Goal: Information Seeking & Learning: Learn about a topic

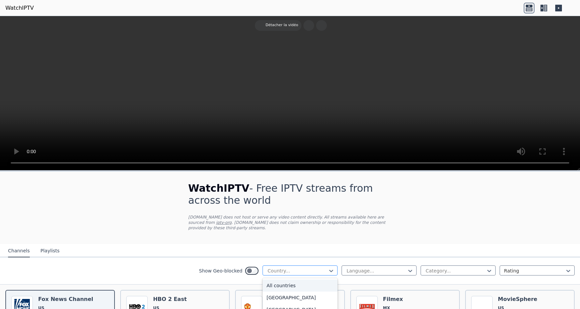
click at [305, 269] on div at bounding box center [297, 270] width 61 height 7
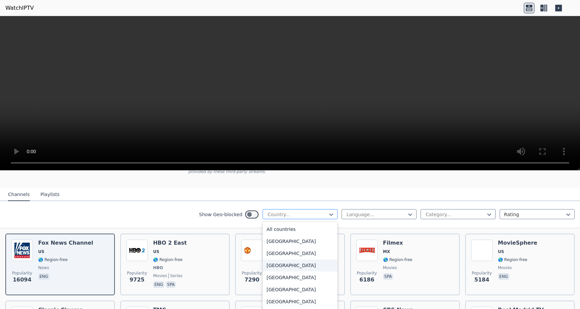
scroll to position [56, 0]
type input "***"
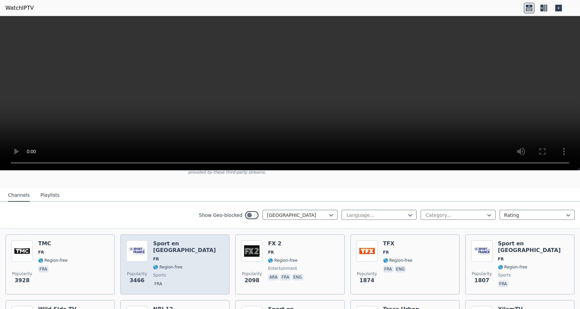
click at [178, 243] on h6 "Sport en [GEOGRAPHIC_DATA]" at bounding box center [188, 246] width 71 height 13
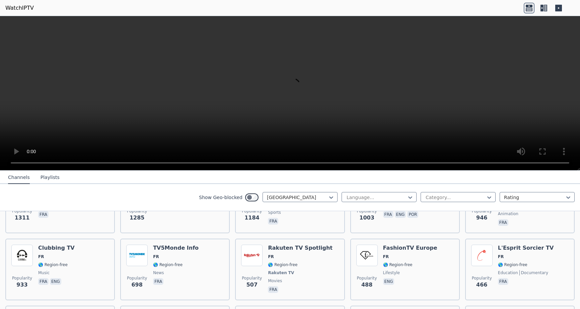
scroll to position [164, 0]
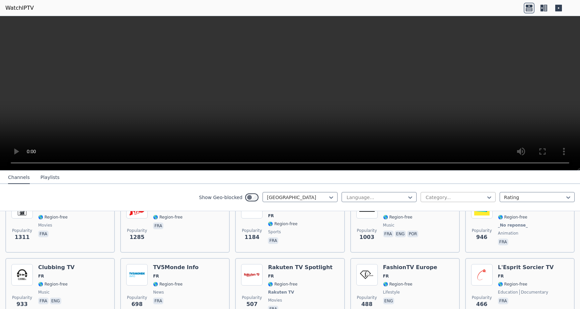
click at [444, 196] on div at bounding box center [455, 197] width 61 height 7
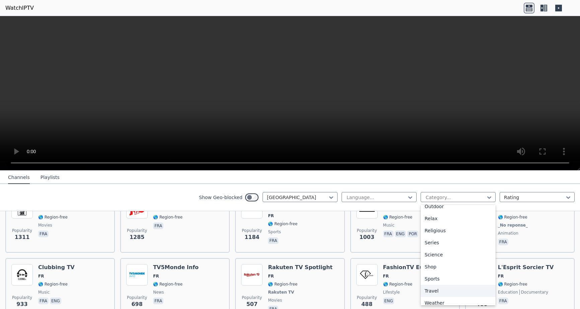
scroll to position [228, 0]
click at [439, 275] on div "Sports" at bounding box center [458, 274] width 75 height 12
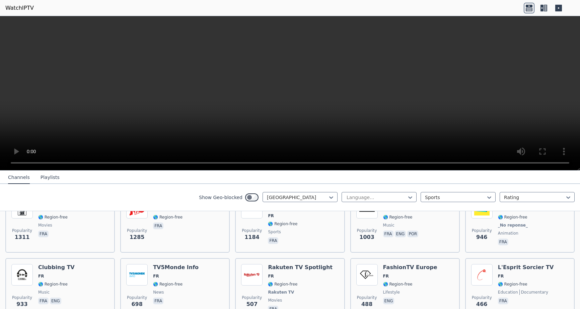
scroll to position [69, 0]
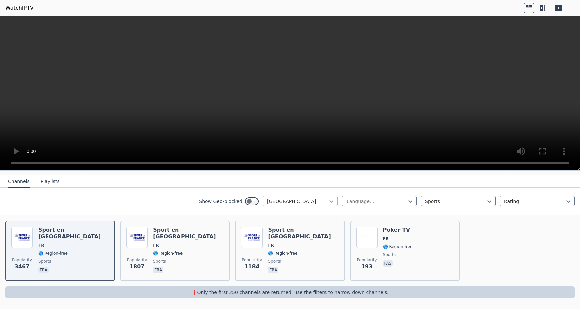
click at [334, 201] on icon at bounding box center [331, 201] width 7 height 7
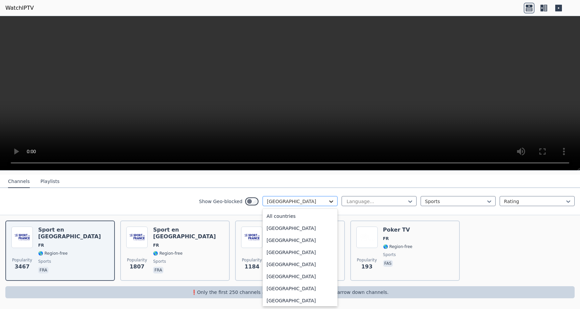
scroll to position [707, 0]
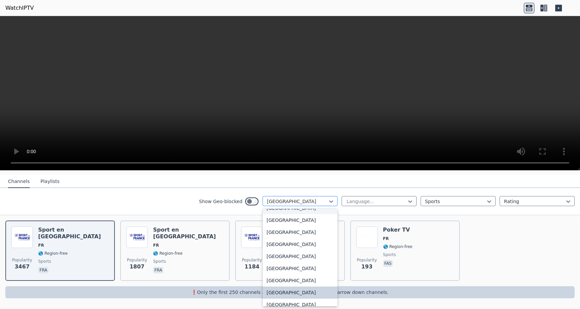
click at [304, 204] on div at bounding box center [297, 201] width 61 height 7
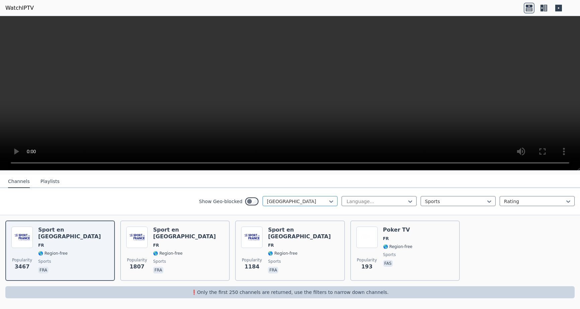
click at [327, 203] on div at bounding box center [297, 201] width 61 height 7
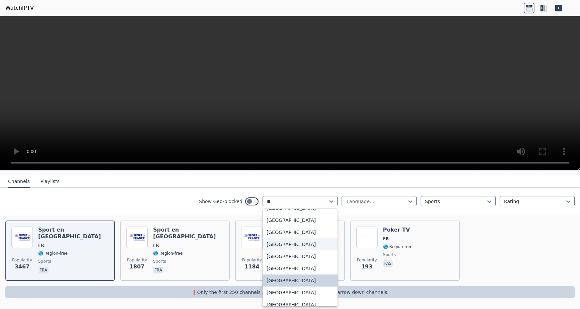
scroll to position [0, 0]
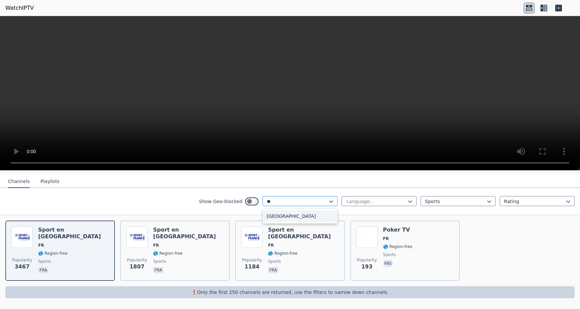
type input "*"
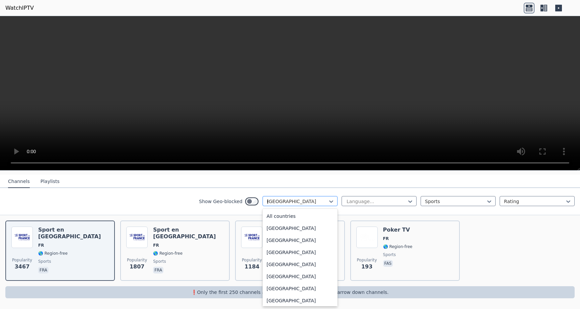
type input "**"
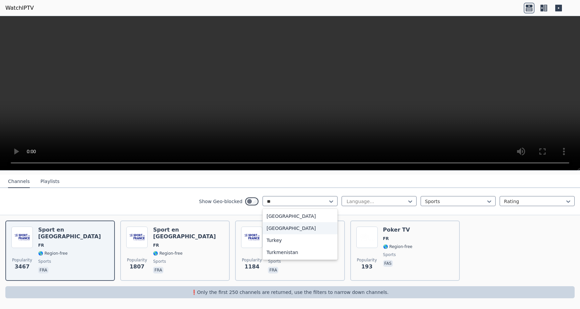
click at [317, 230] on div "[GEOGRAPHIC_DATA]" at bounding box center [300, 228] width 75 height 12
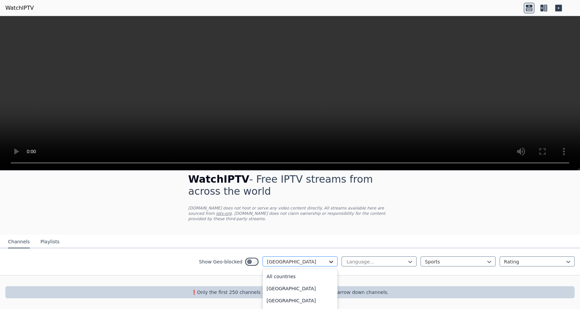
scroll to position [67, 0]
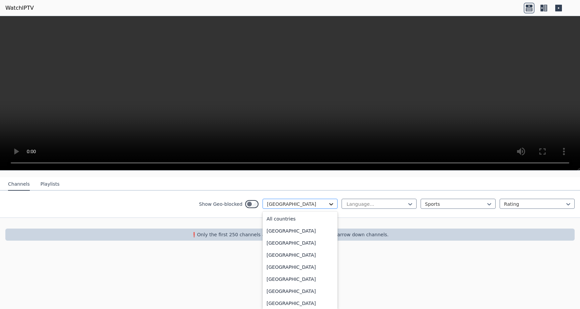
click at [330, 209] on div "option [GEOGRAPHIC_DATA], selected. [GEOGRAPHIC_DATA], 187 of 206. 206 results …" at bounding box center [300, 204] width 75 height 10
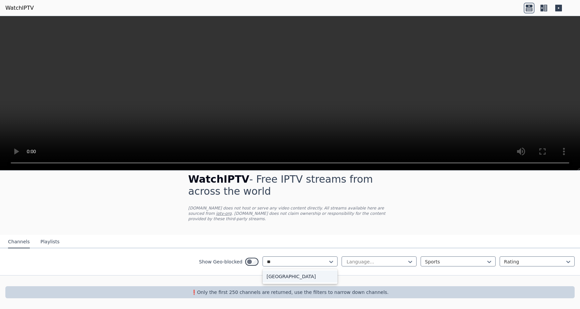
scroll to position [9, 0]
type input "*****"
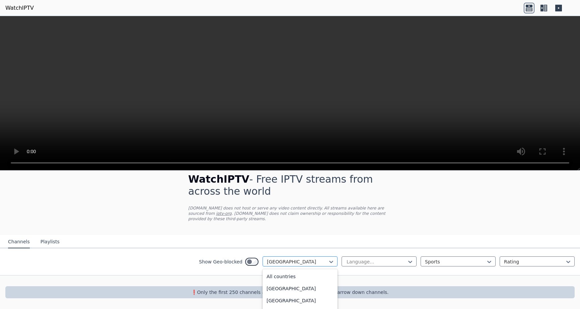
scroll to position [67, 0]
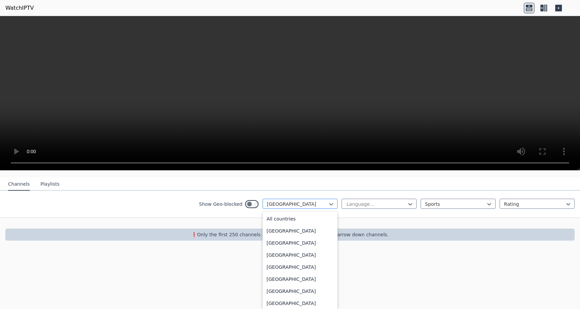
click at [283, 209] on div "option [GEOGRAPHIC_DATA], selected. Qatar selected, 152 of 206. 206 results ava…" at bounding box center [300, 204] width 75 height 10
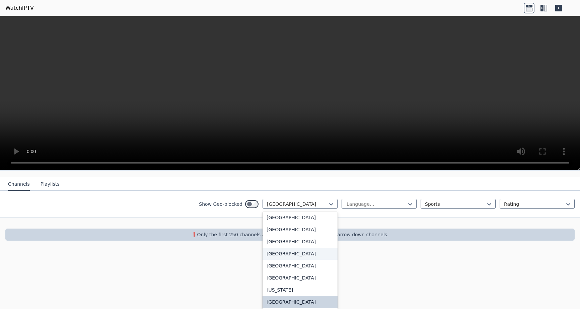
scroll to position [9, 0]
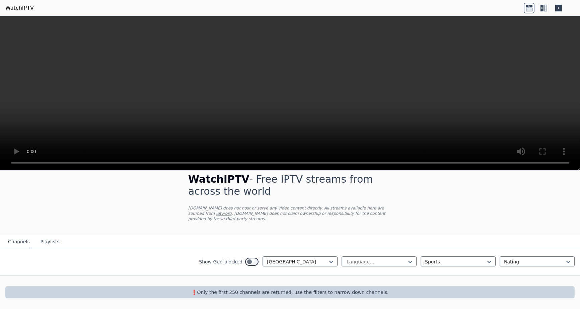
scroll to position [69, 0]
